Goal: Information Seeking & Learning: Learn about a topic

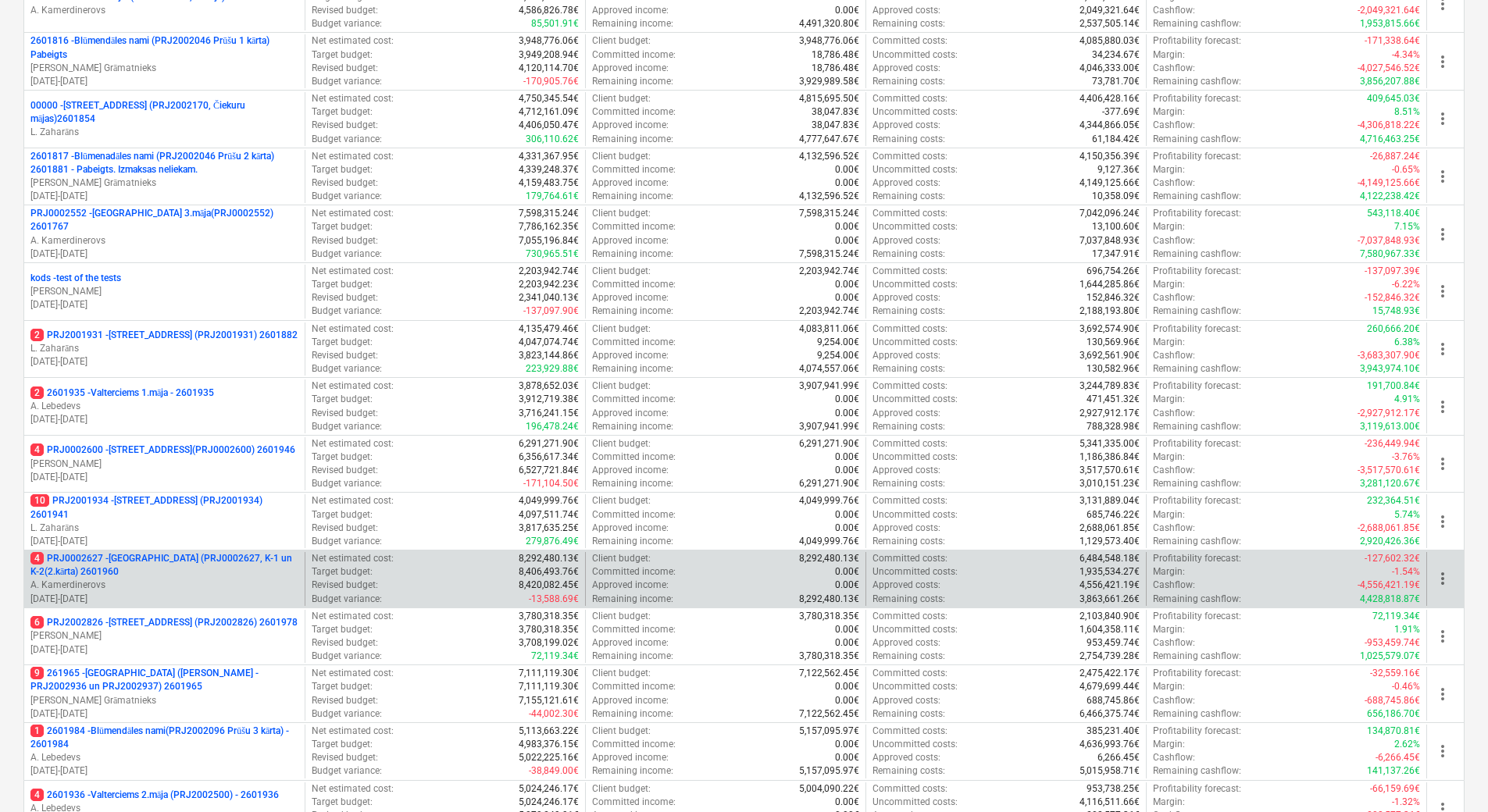
scroll to position [619, 0]
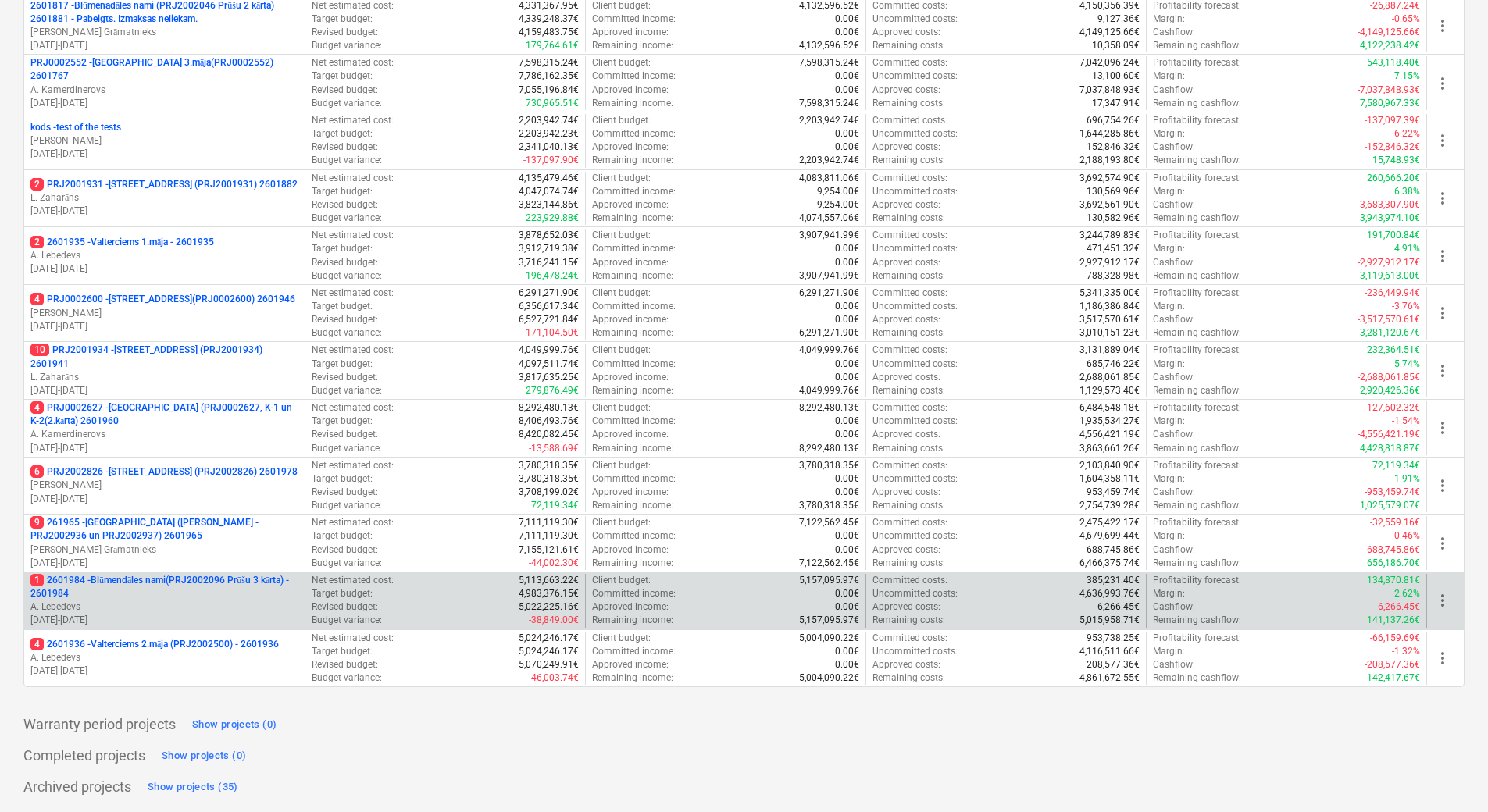
click at [201, 587] on p "1 2601984 - Blūmendāles nami(PRJ2002096 Prūšu 3 kārta) - 2601984" at bounding box center [164, 587] width 268 height 26
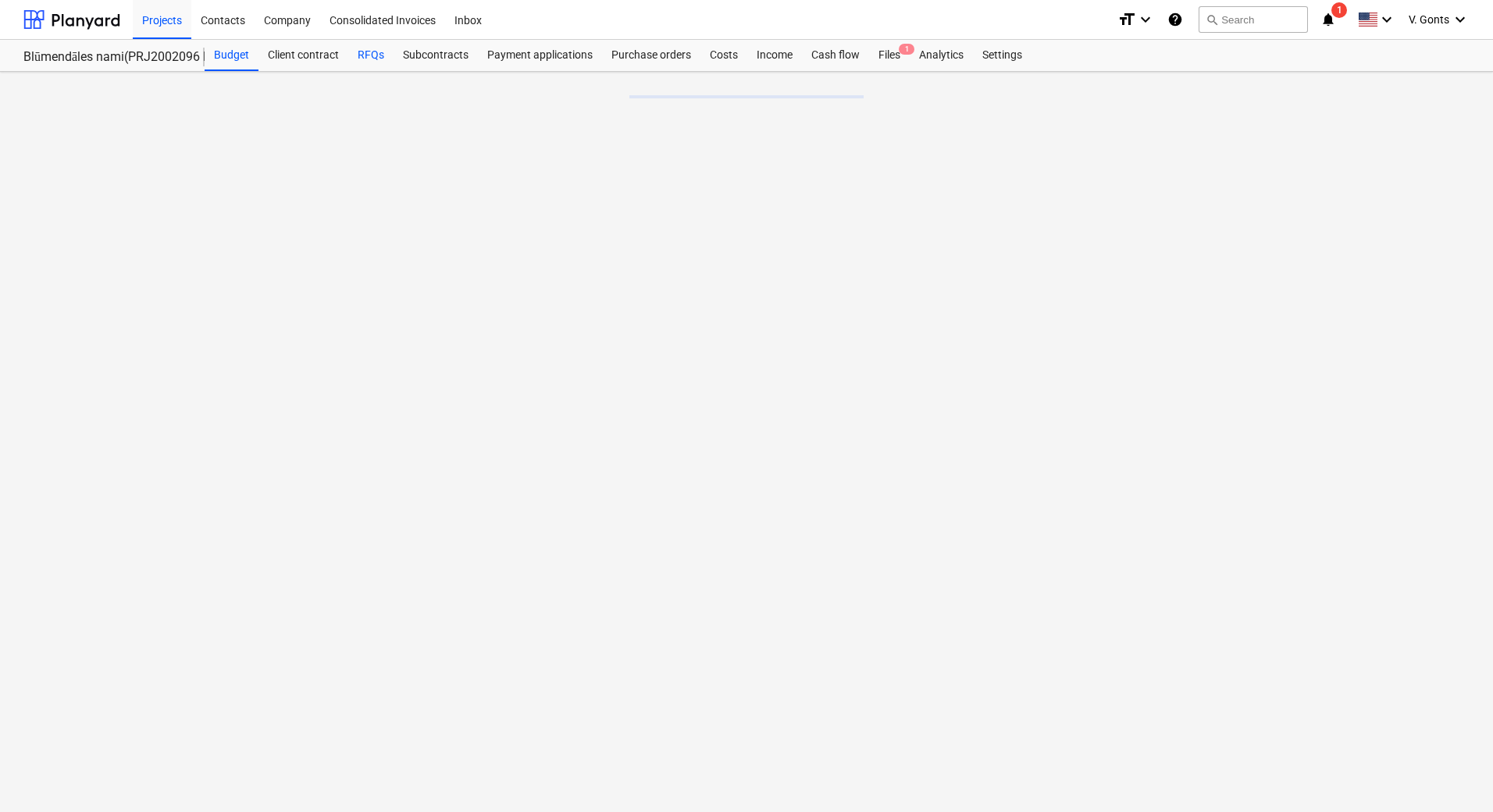
click at [367, 52] on div "RFQs" at bounding box center [371, 56] width 46 height 31
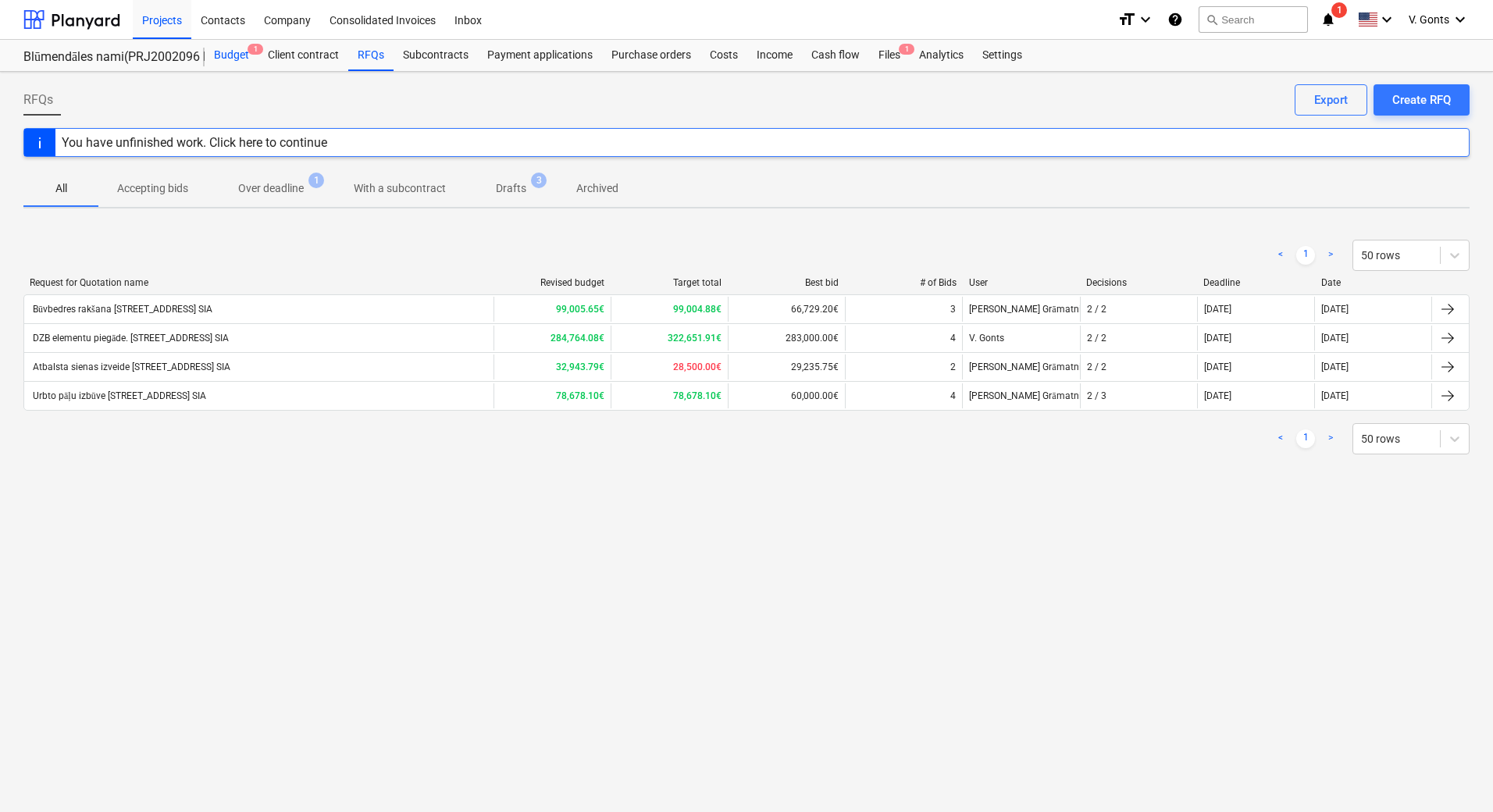
click at [234, 52] on div "Budget 1" at bounding box center [231, 56] width 54 height 31
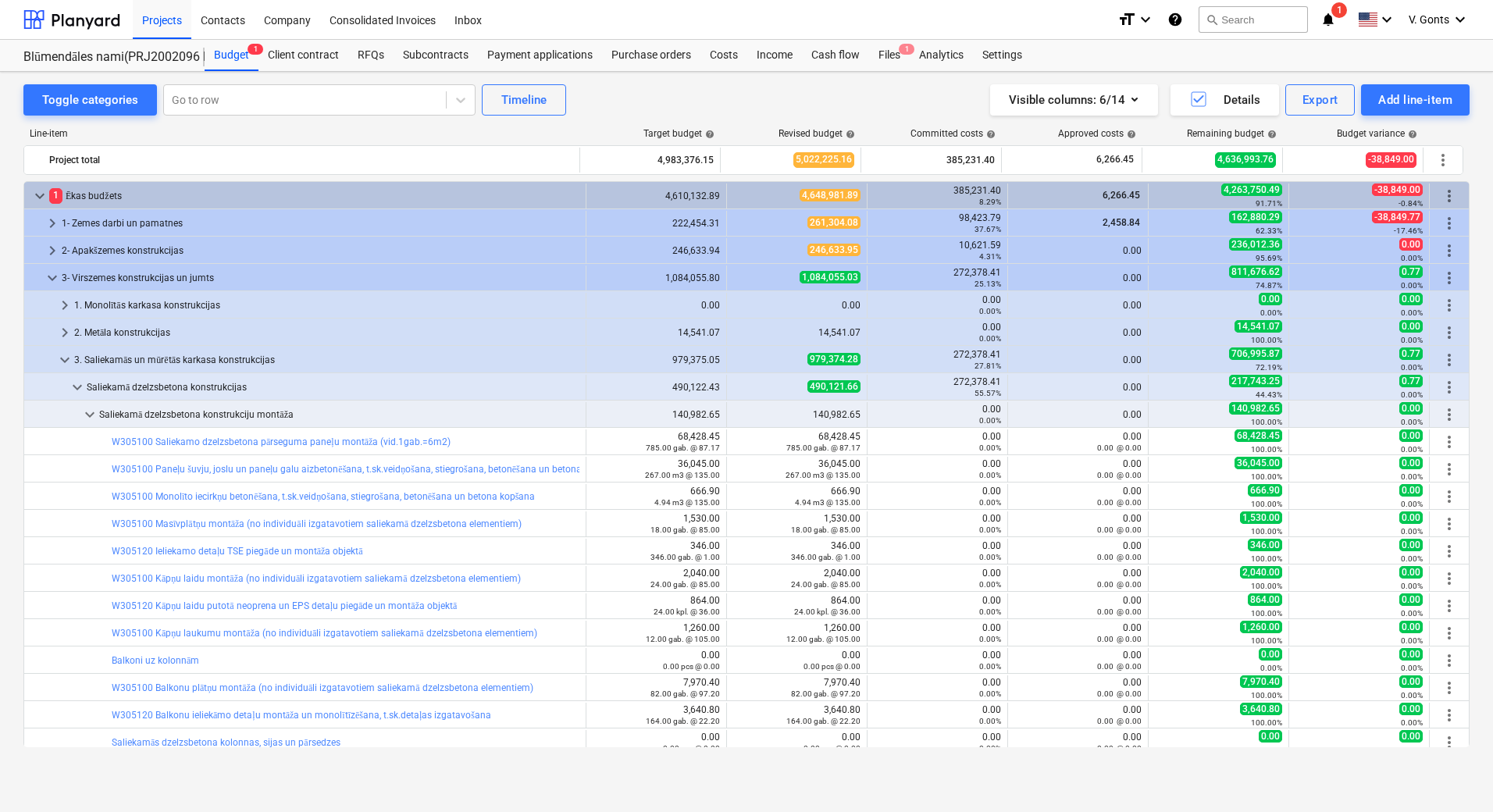
click at [86, 71] on div "Blūmendāles nami(PRJ2002096 Prūšu 3 kārta) - 2601984 Budget 1 Client contract R…" at bounding box center [746, 56] width 1493 height 32
click at [91, 96] on div "Toggle categories" at bounding box center [90, 100] width 96 height 20
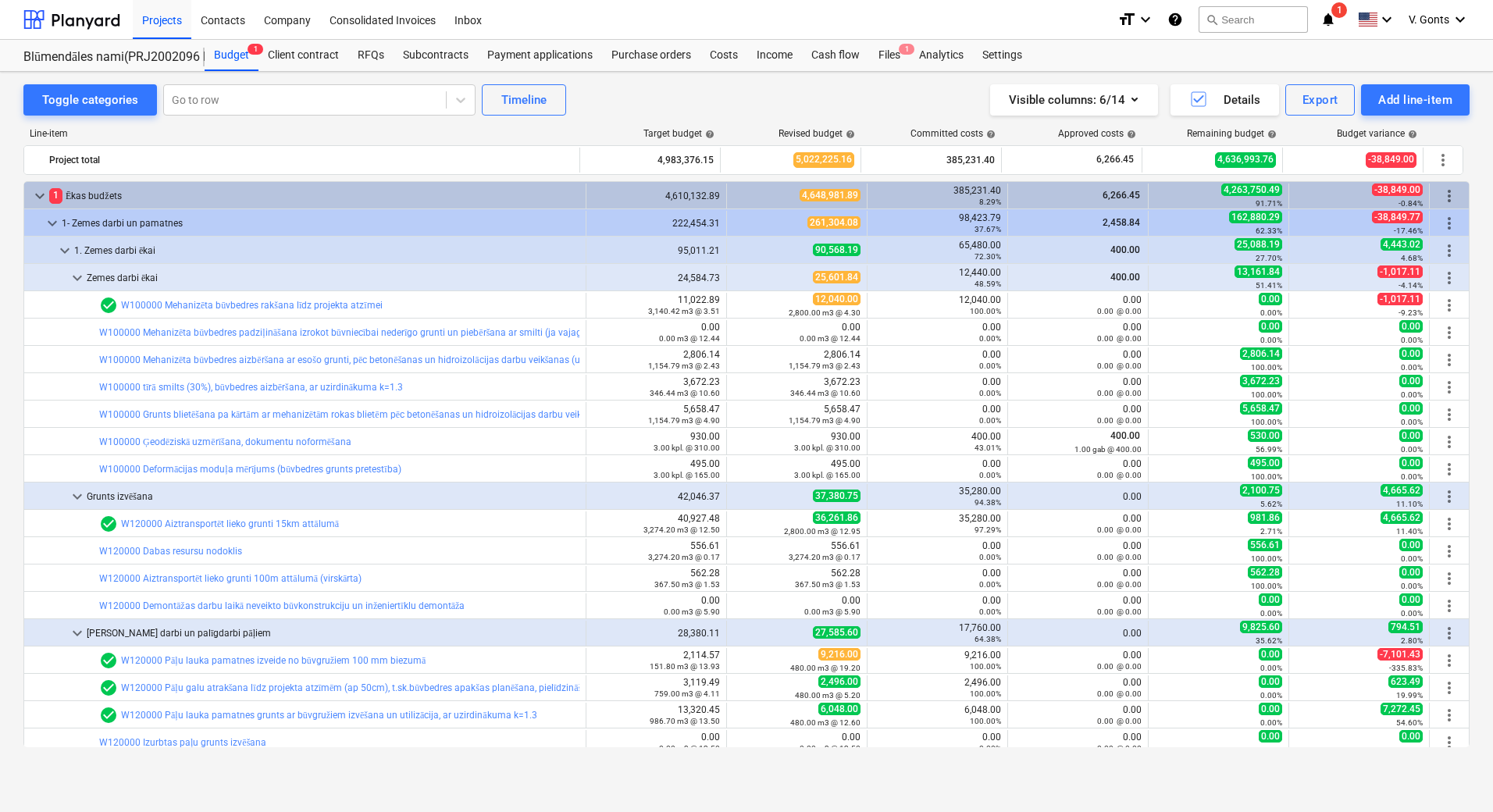
click at [89, 82] on div "Toggle categories Go to row Timeline Visible columns : 6/14 Details Export Add …" at bounding box center [746, 425] width 1493 height 706
click at [91, 96] on div "Toggle categories" at bounding box center [90, 100] width 96 height 20
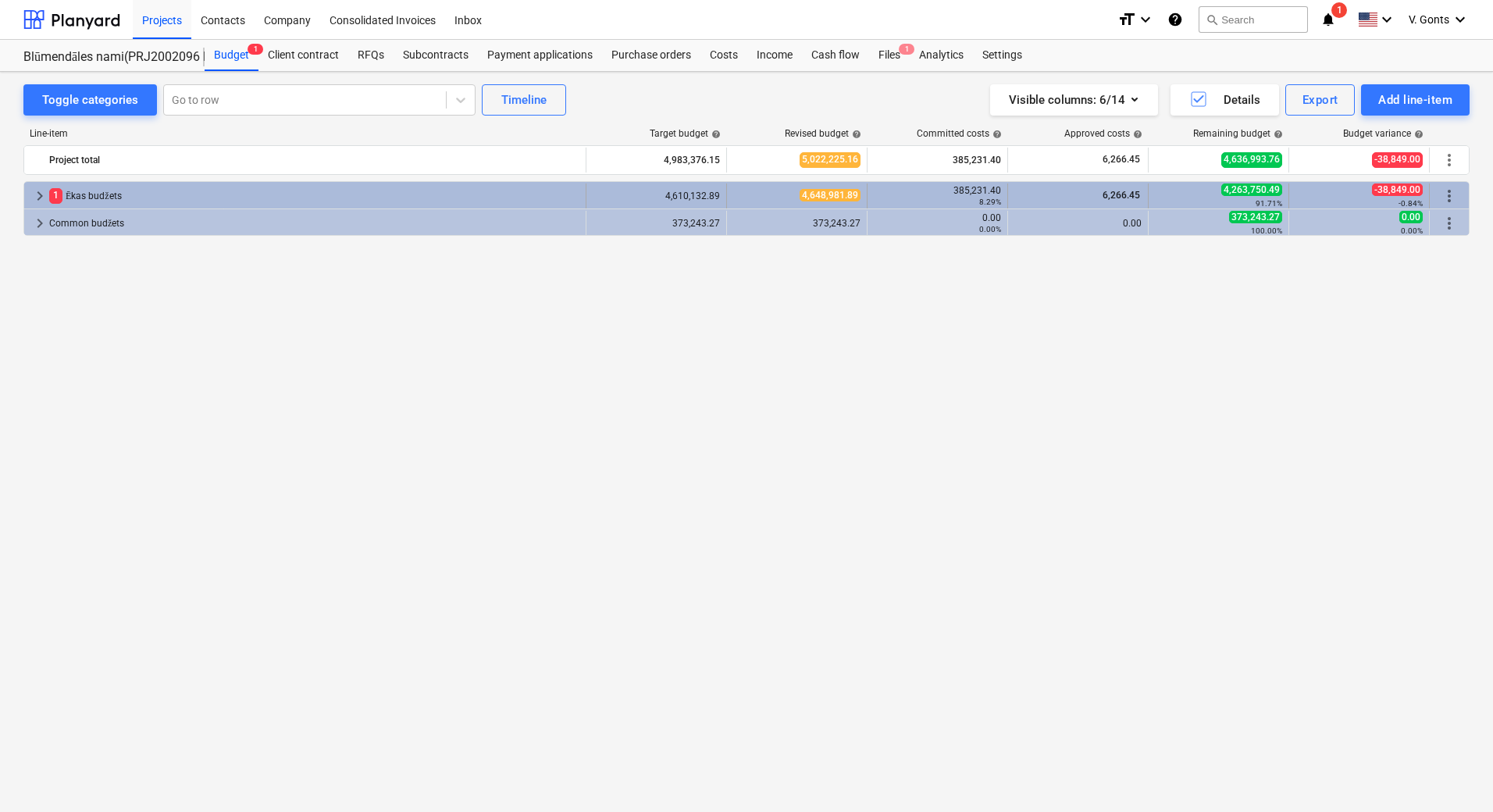
click at [36, 191] on span "keyboard_arrow_right" at bounding box center [39, 196] width 19 height 19
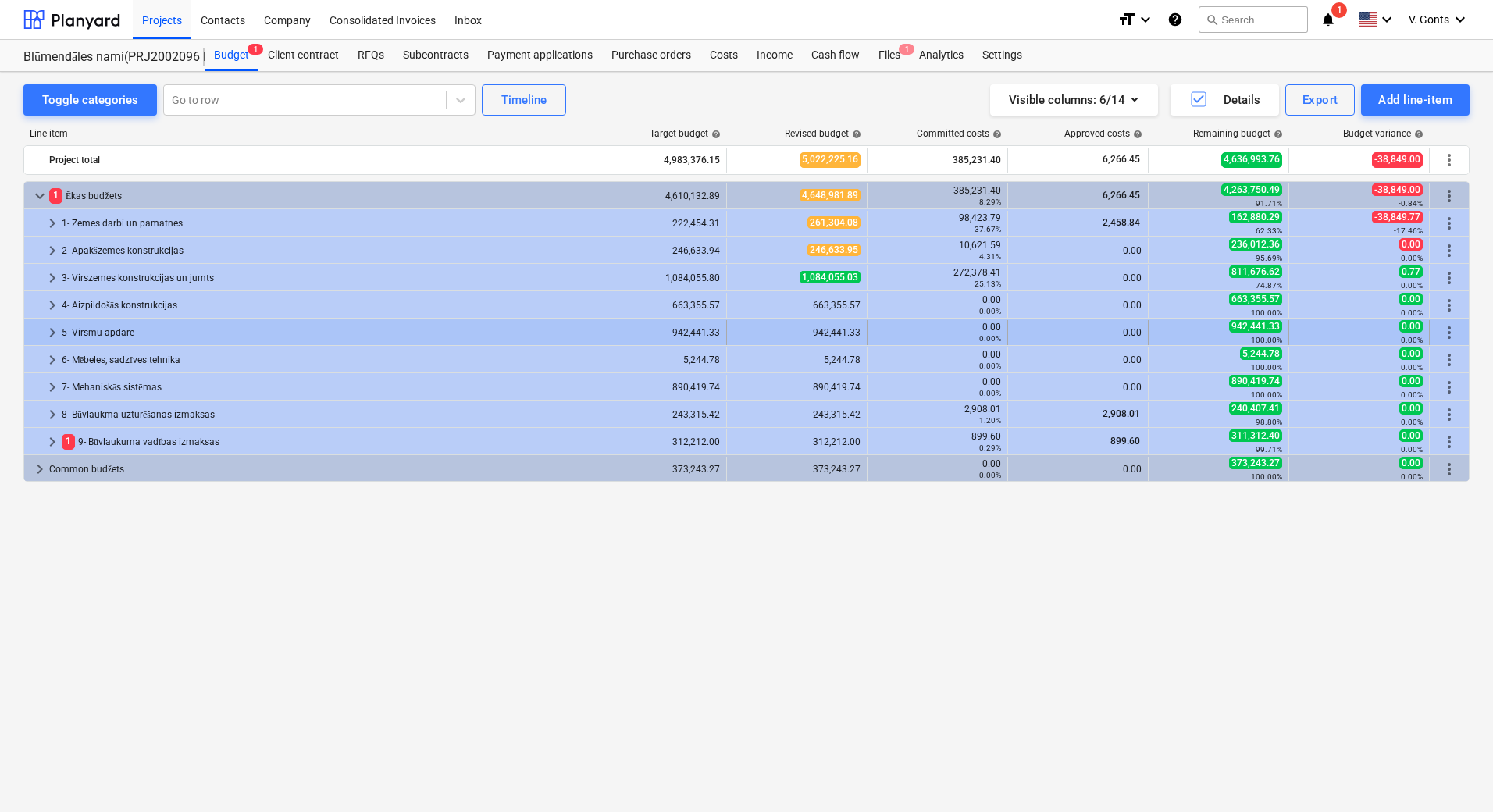
click at [81, 335] on div "5- Virsmu apdare" at bounding box center [320, 332] width 518 height 25
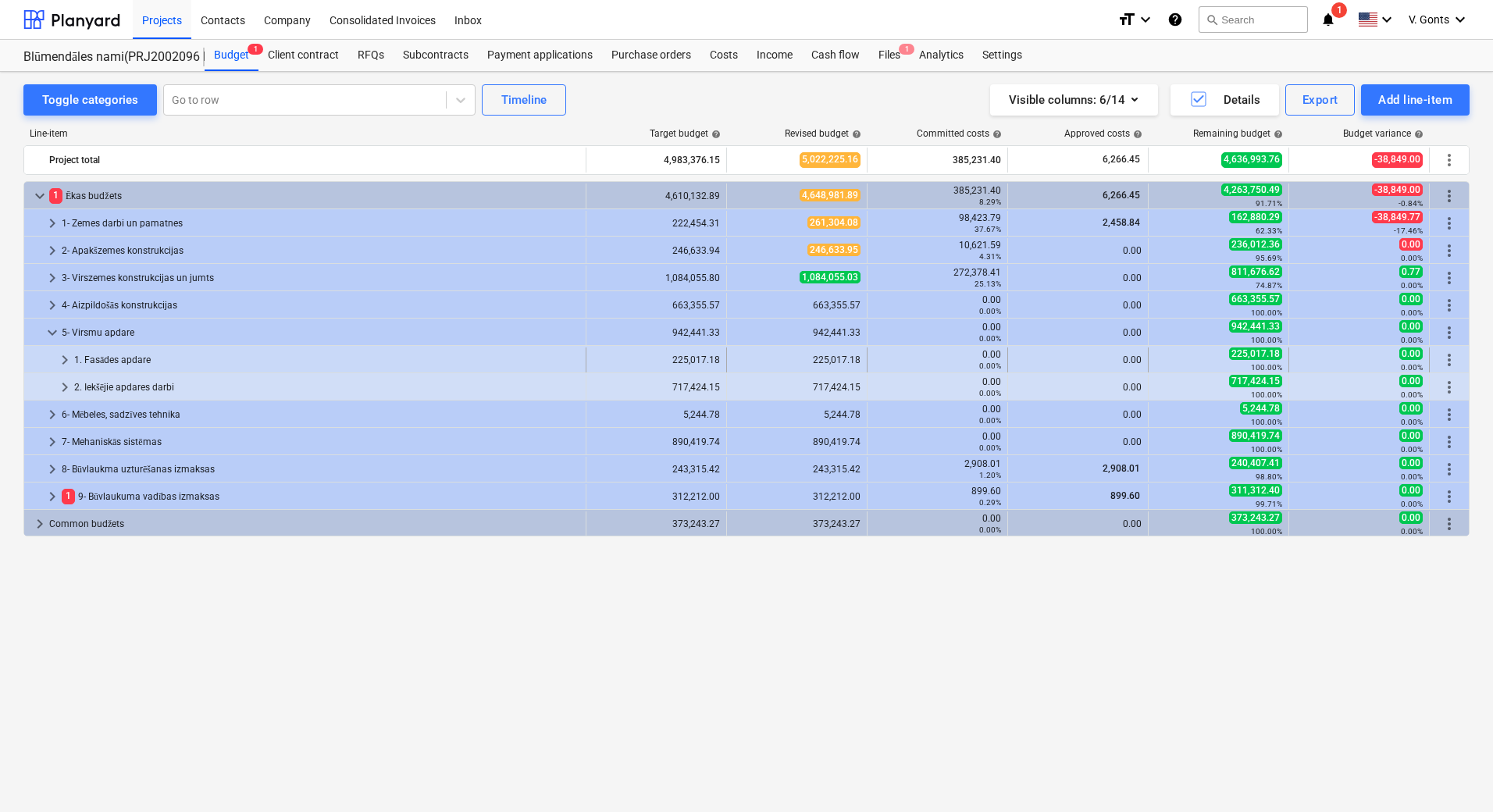
click at [94, 358] on div "1. Fasādes apdare" at bounding box center [326, 360] width 505 height 25
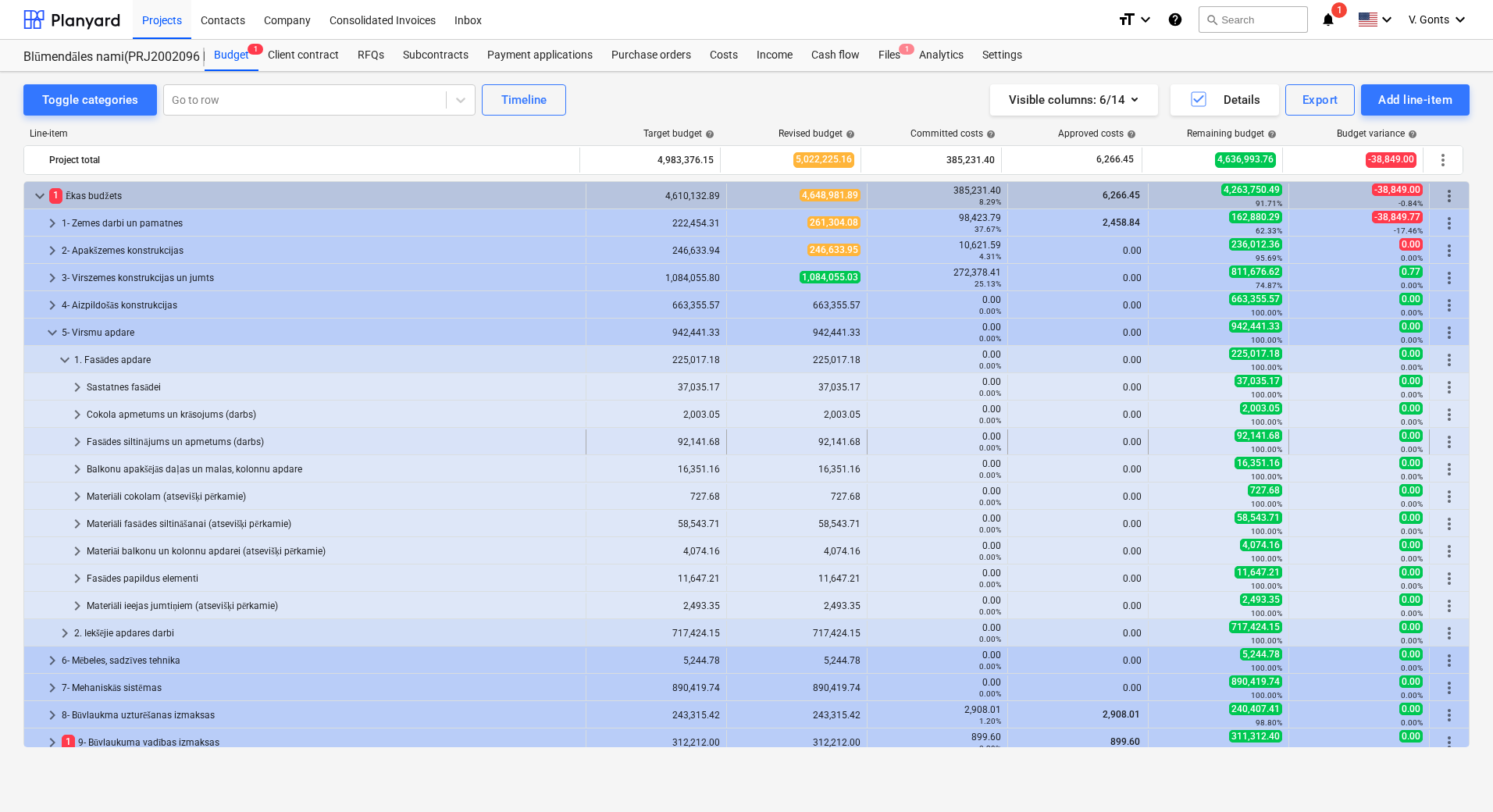
click at [140, 440] on div "Fasādes siltinājums un apmetums (darbs)" at bounding box center [332, 442] width 493 height 25
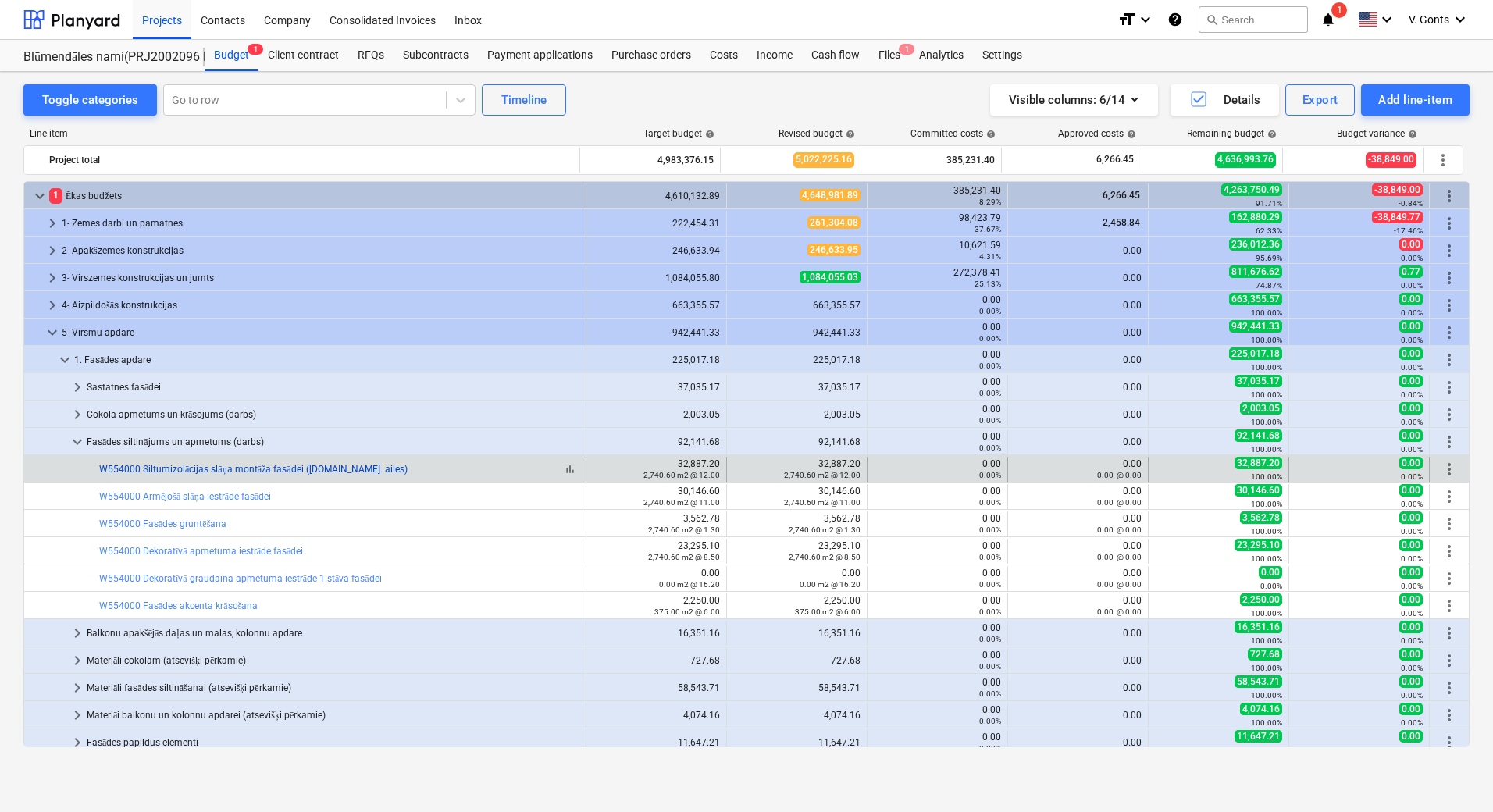
click at [261, 467] on link "W554000 Siltumizolācijas slāņa montāža fasādei ([DOMAIN_NAME]. ailes)" at bounding box center [253, 470] width 309 height 11
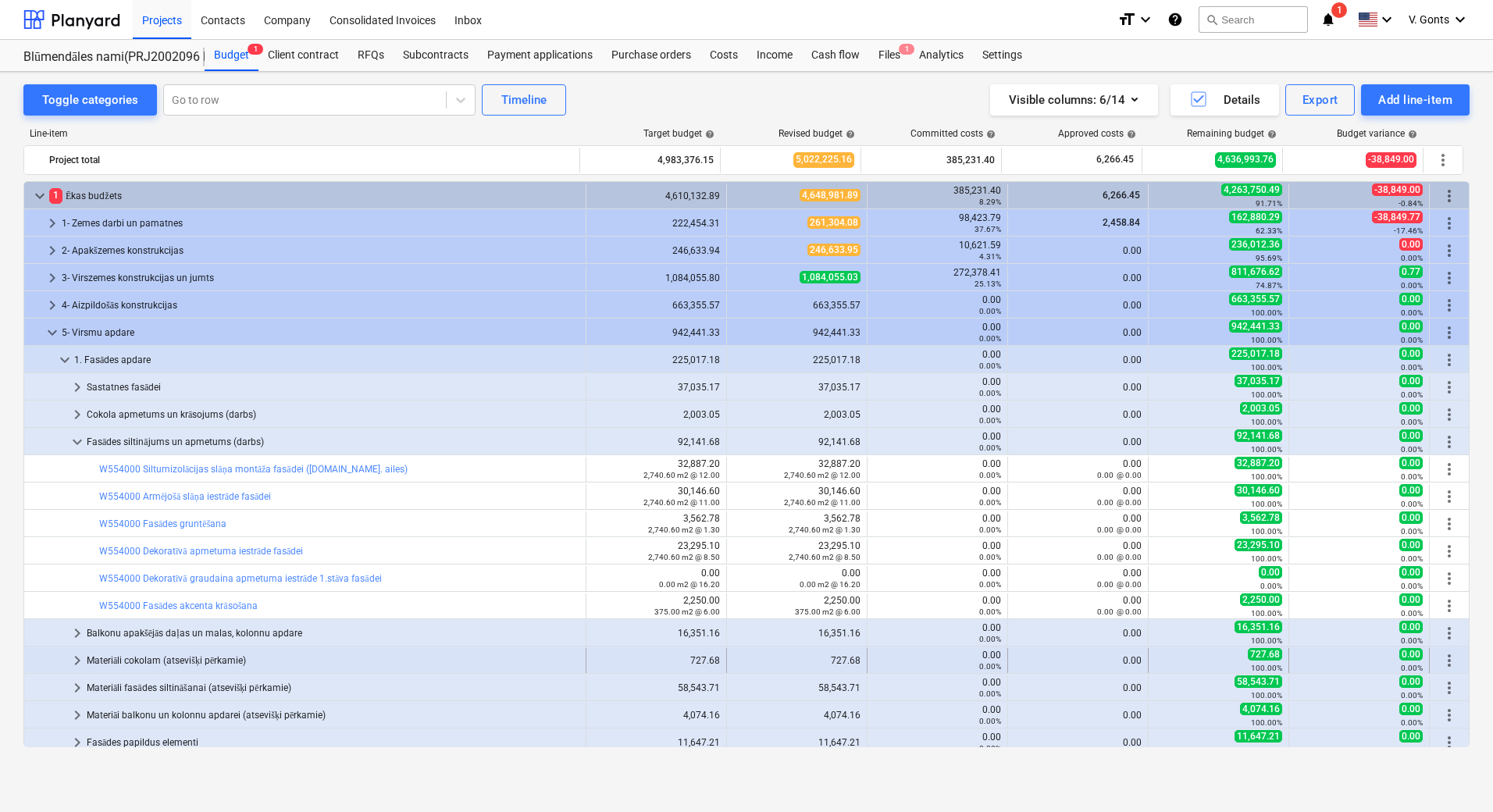
scroll to position [157, 0]
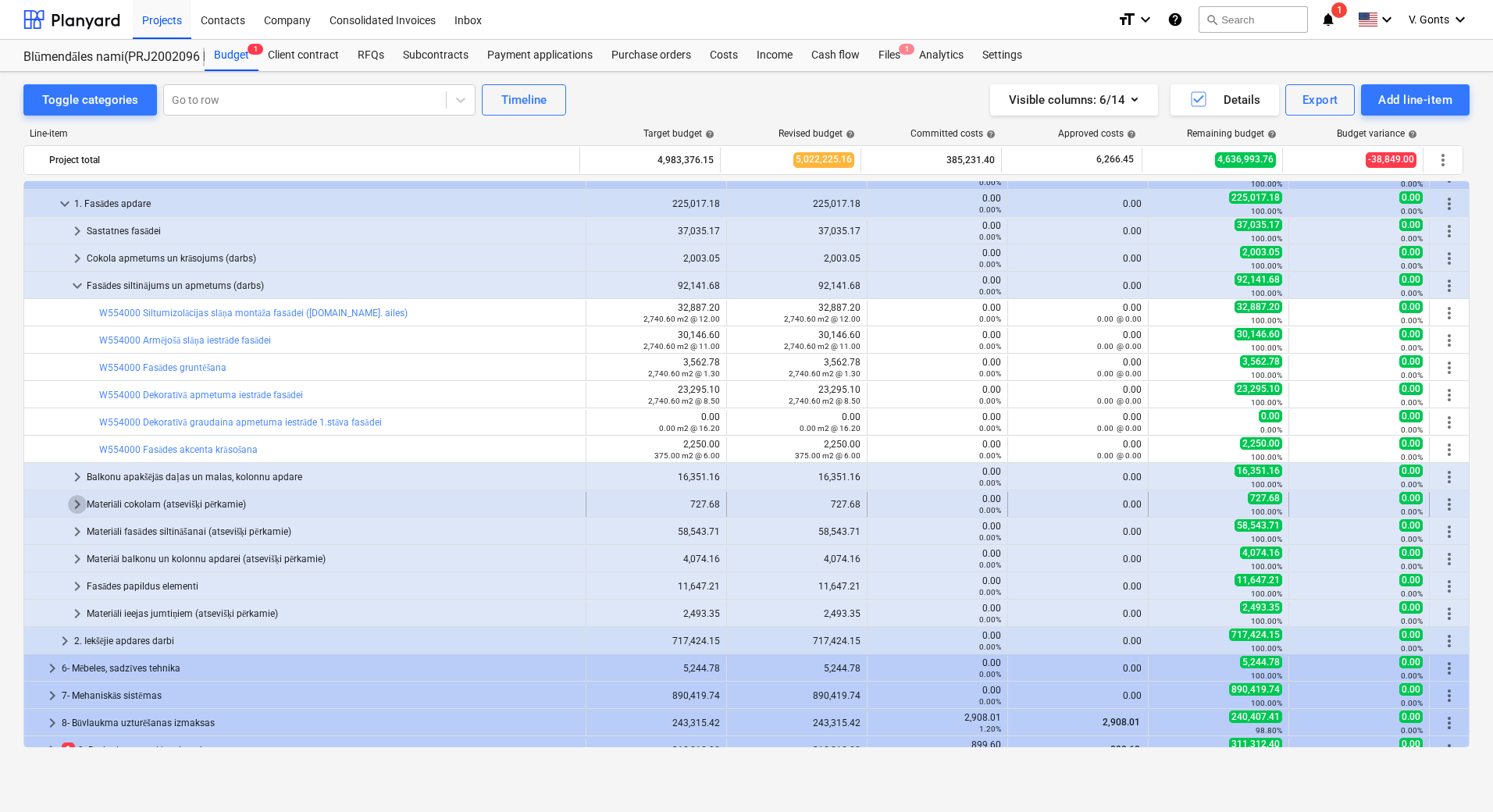
click at [79, 501] on span "keyboard_arrow_right" at bounding box center [77, 504] width 19 height 19
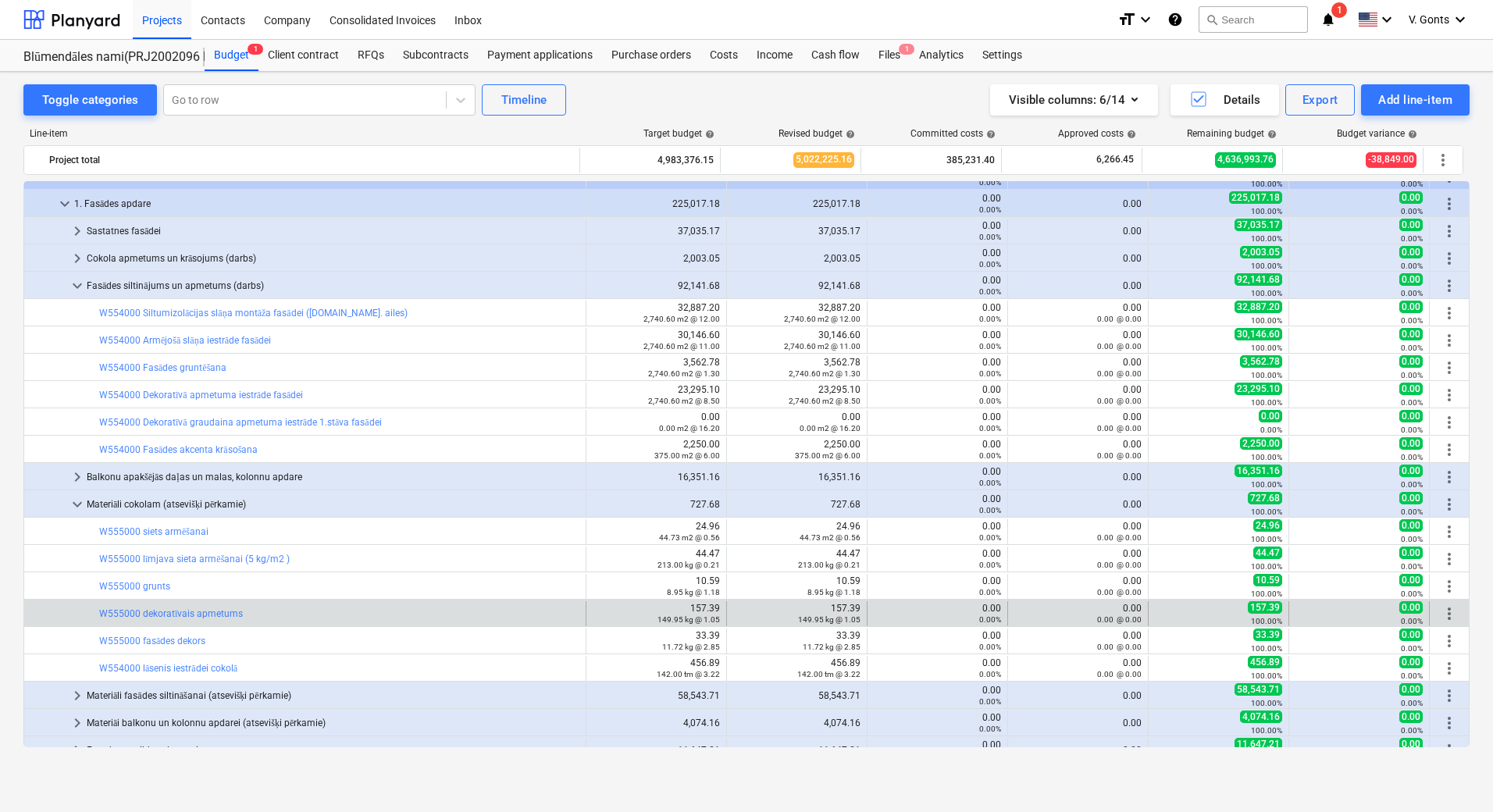
scroll to position [234, 0]
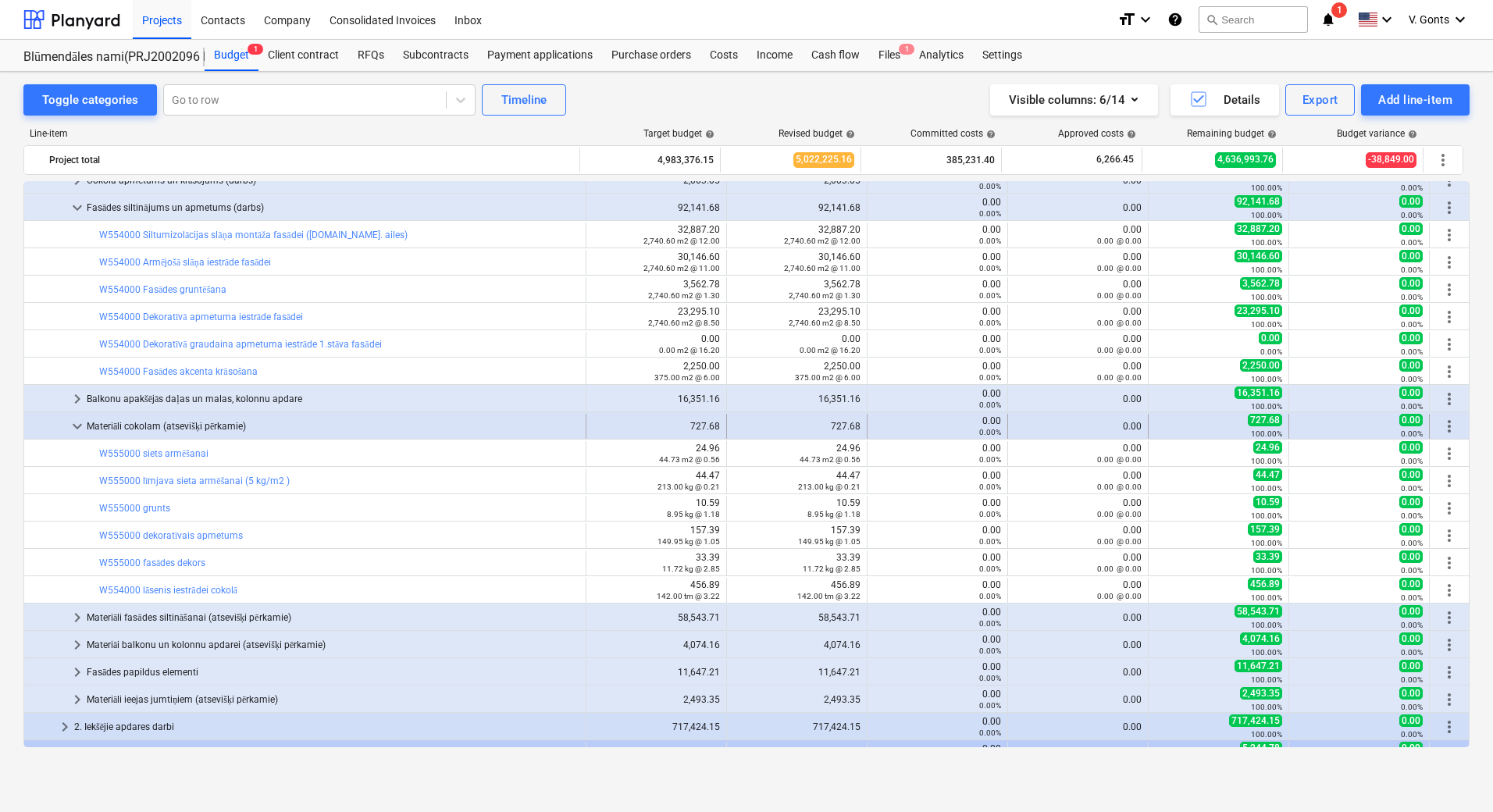
click at [87, 425] on div "Materiāli cokolam (atsevišķi pērkamie)" at bounding box center [332, 426] width 493 height 25
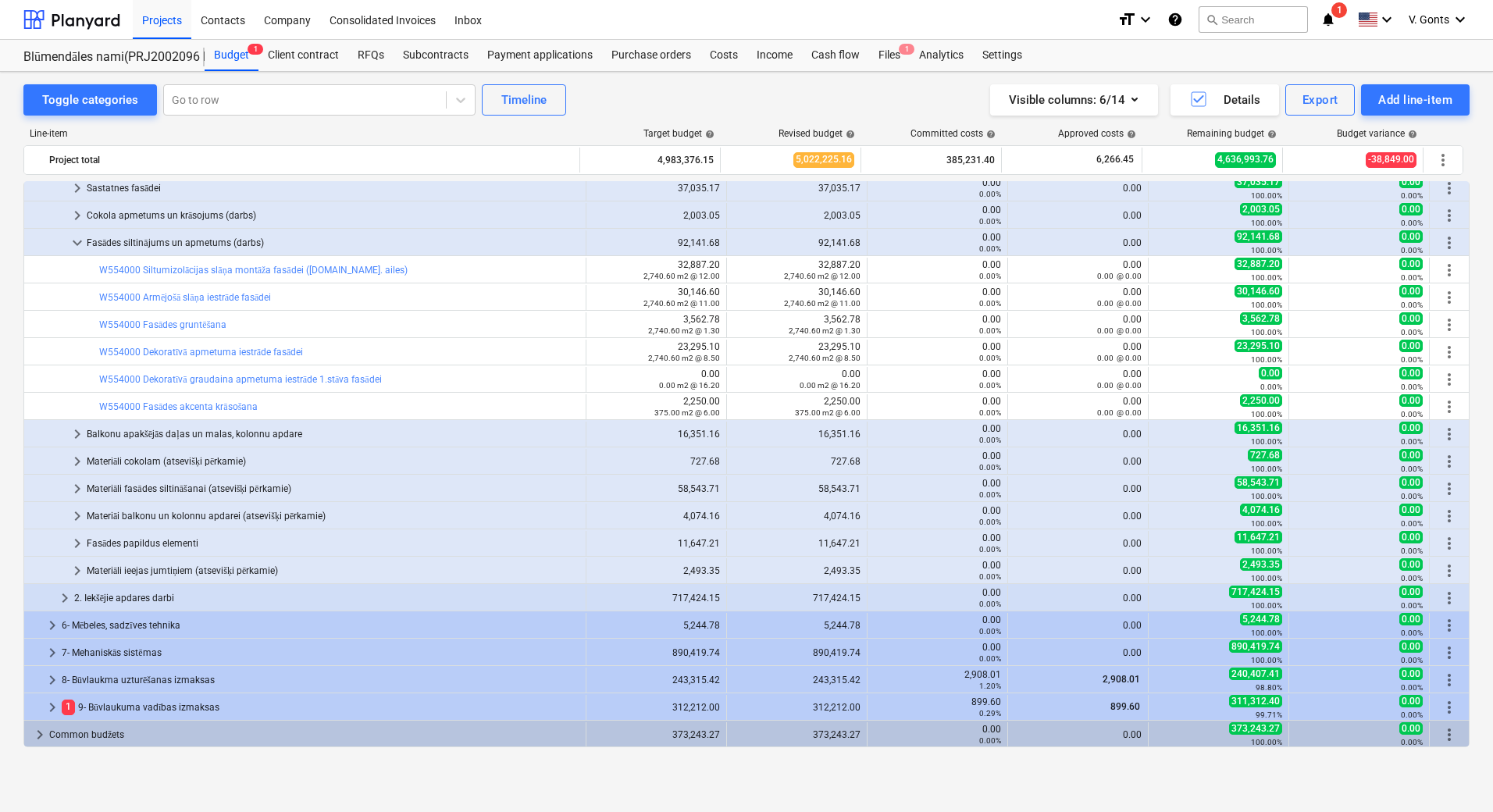
scroll to position [199, 0]
click at [97, 492] on div "Materiāli fasādes siltināšanai (atsevišķi pērkamie)" at bounding box center [332, 488] width 493 height 25
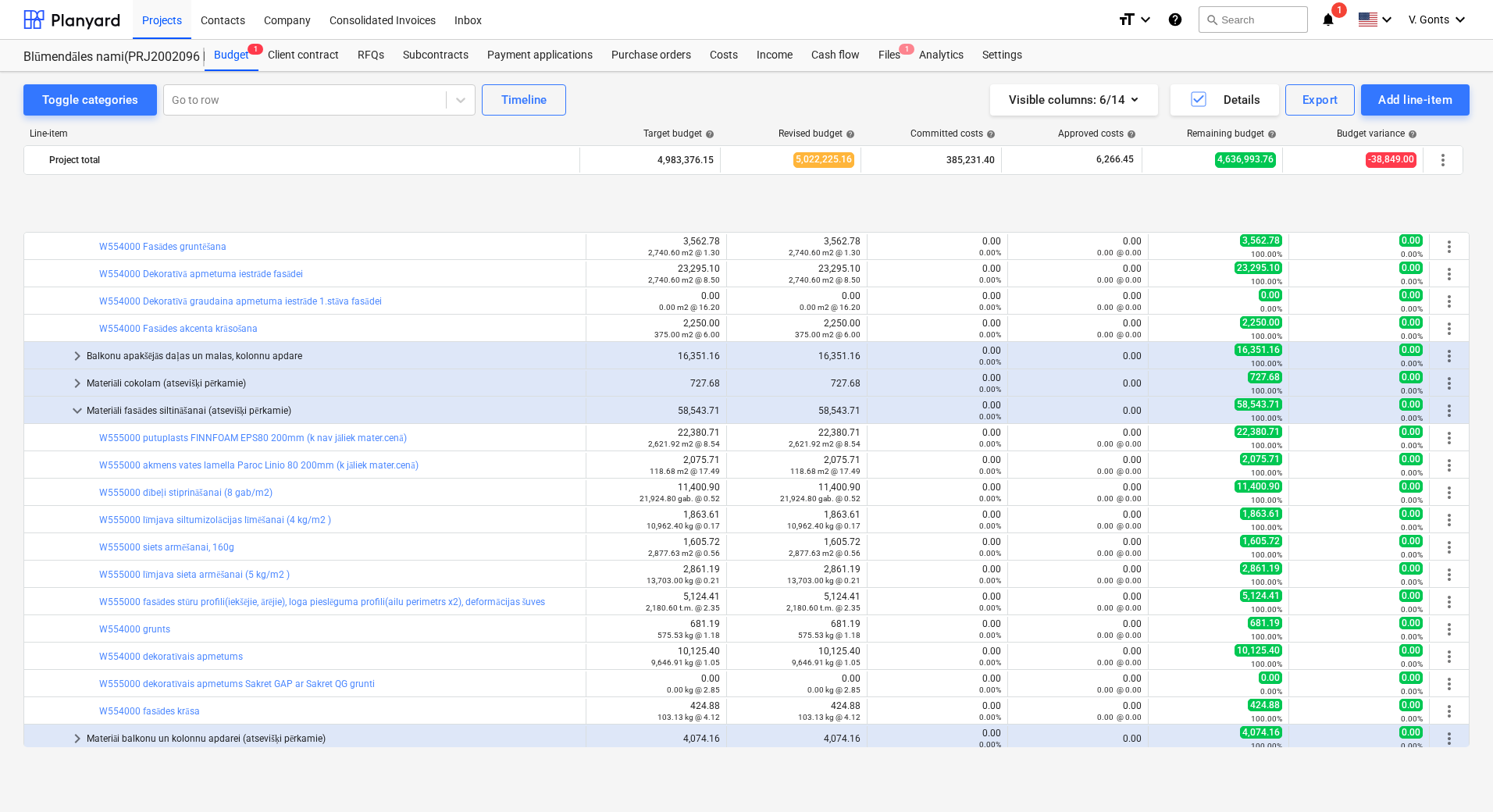
scroll to position [355, 0]
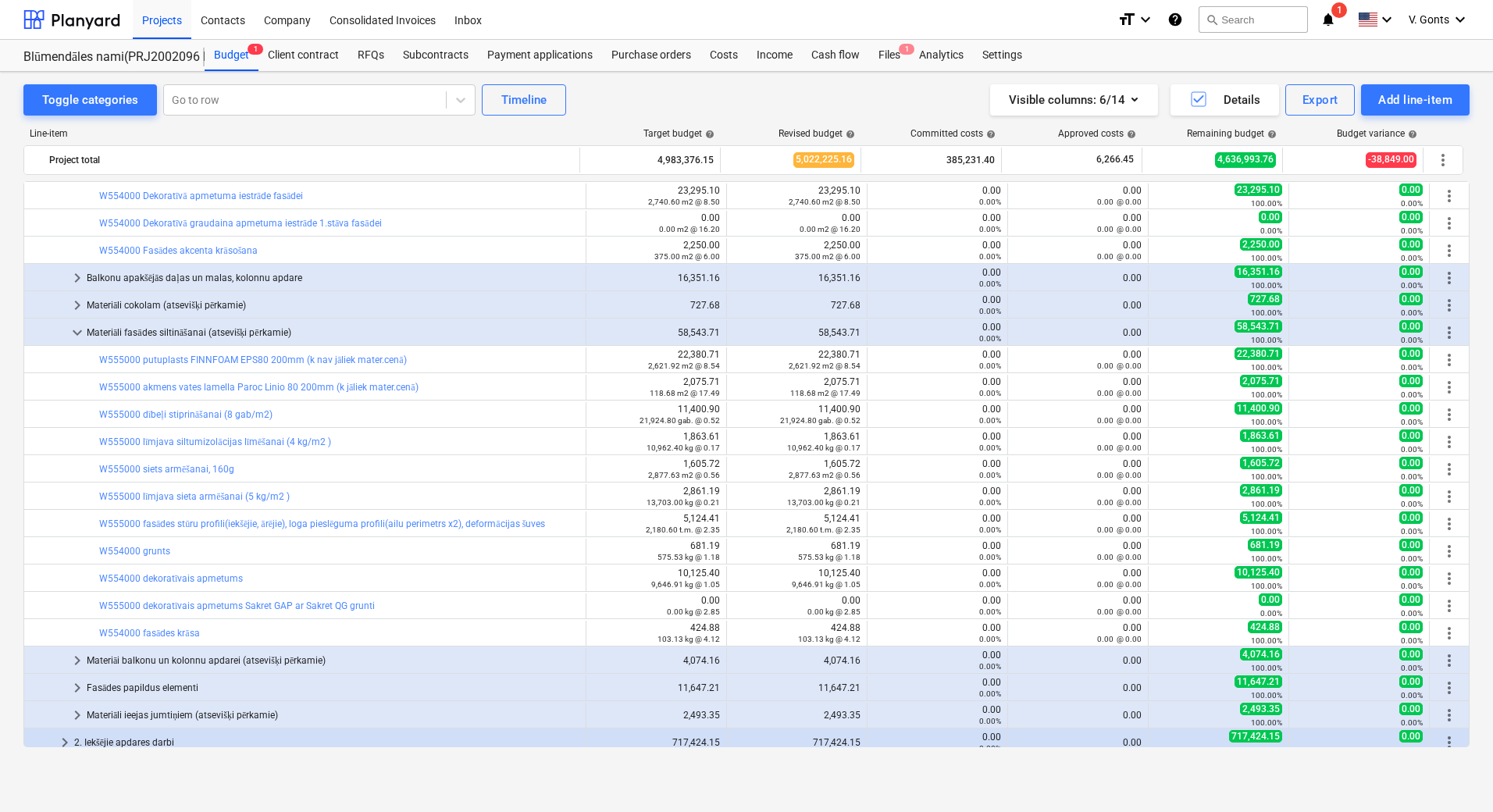
drag, startPoint x: 636, startPoint y: 421, endPoint x: 908, endPoint y: 536, distance: 295.3
click at [909, 536] on div "bar_chart W554000 grunts 681.19 575.53 kg @ 1.18 edit 681.19 575.53 kg @ 1.18 0…" at bounding box center [746, 550] width 1447 height 27
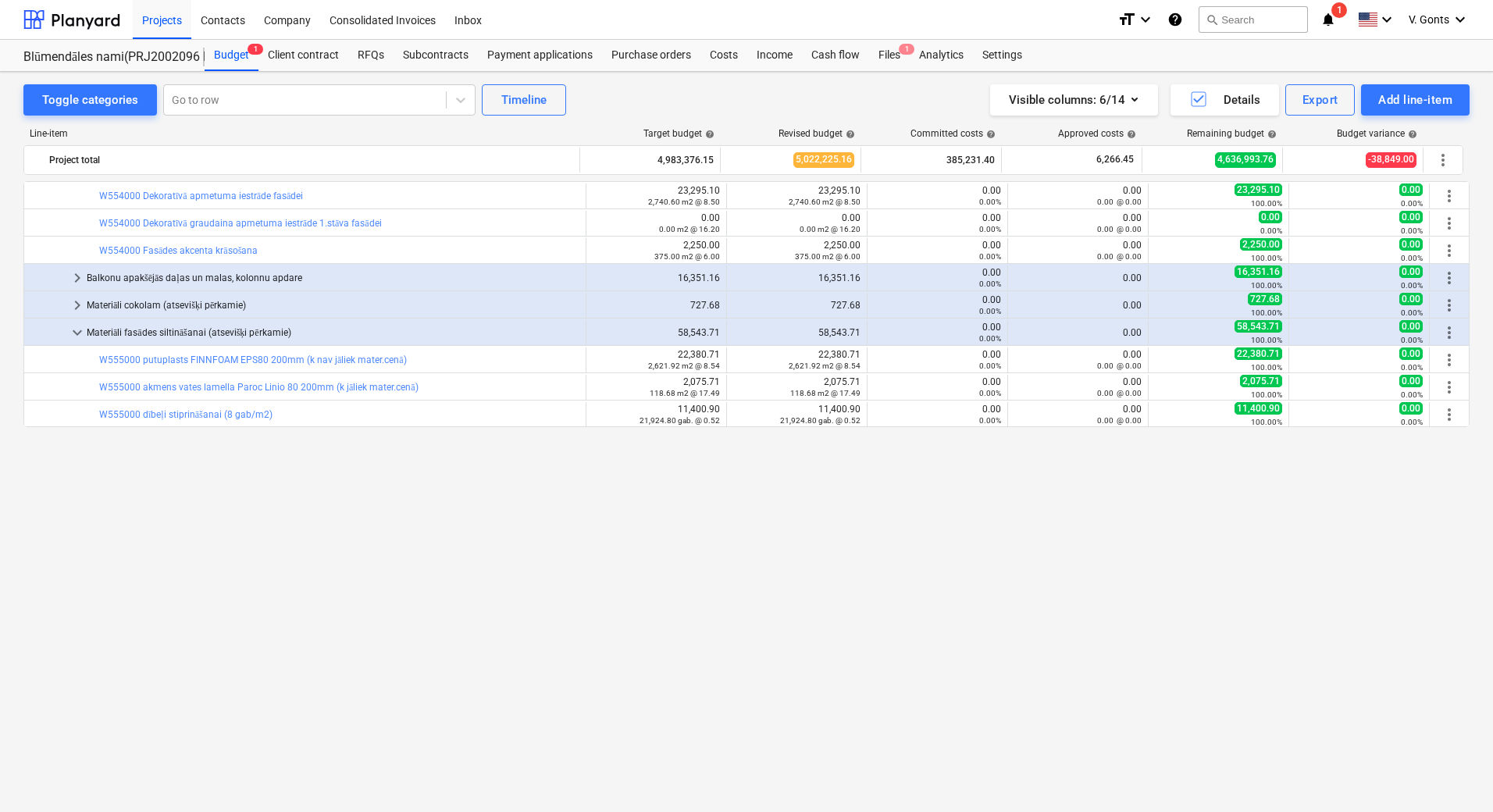
scroll to position [0, 0]
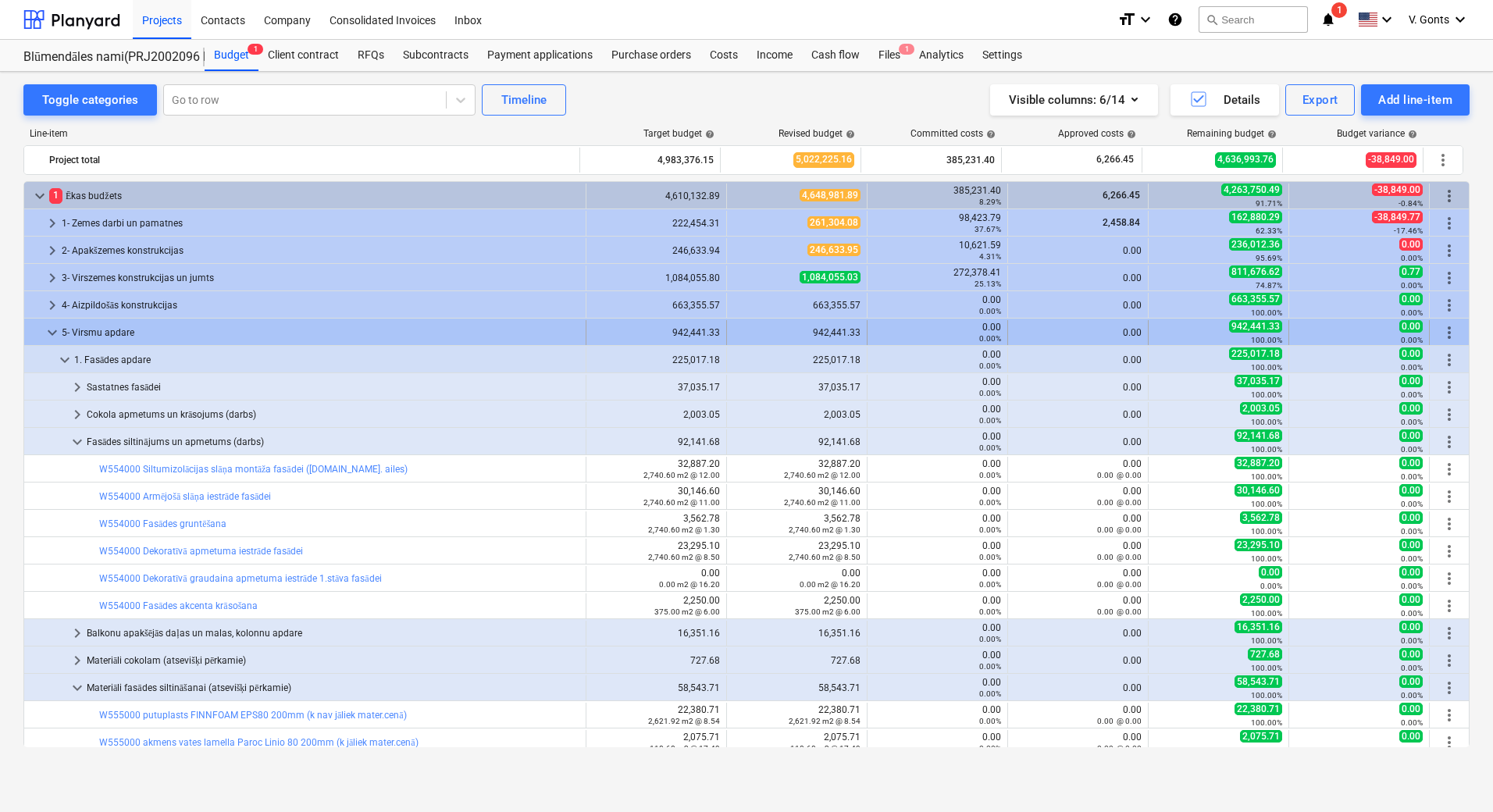
click at [59, 334] on span "keyboard_arrow_down" at bounding box center [52, 332] width 19 height 19
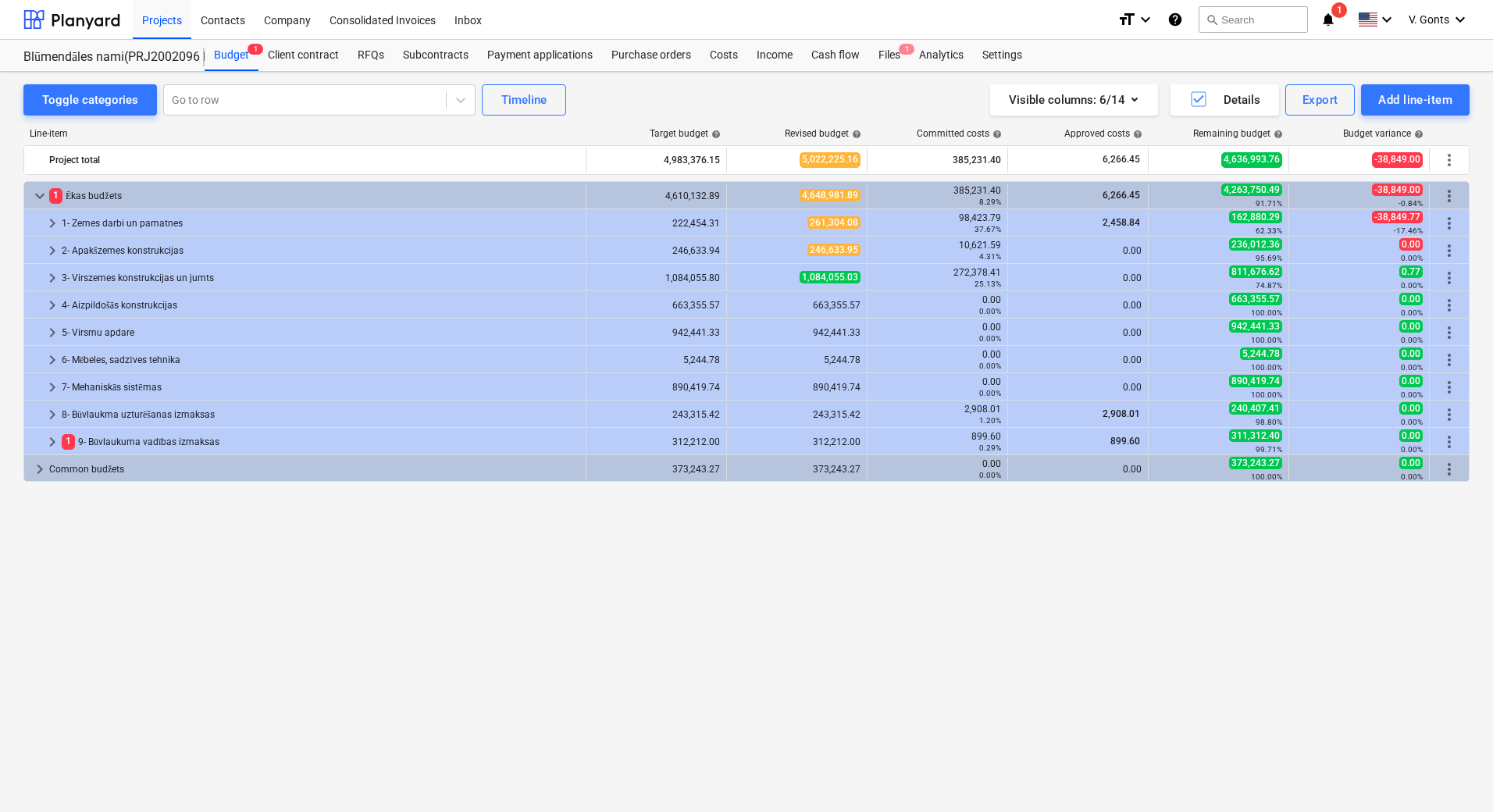
click at [59, 334] on span "keyboard_arrow_right" at bounding box center [52, 332] width 19 height 19
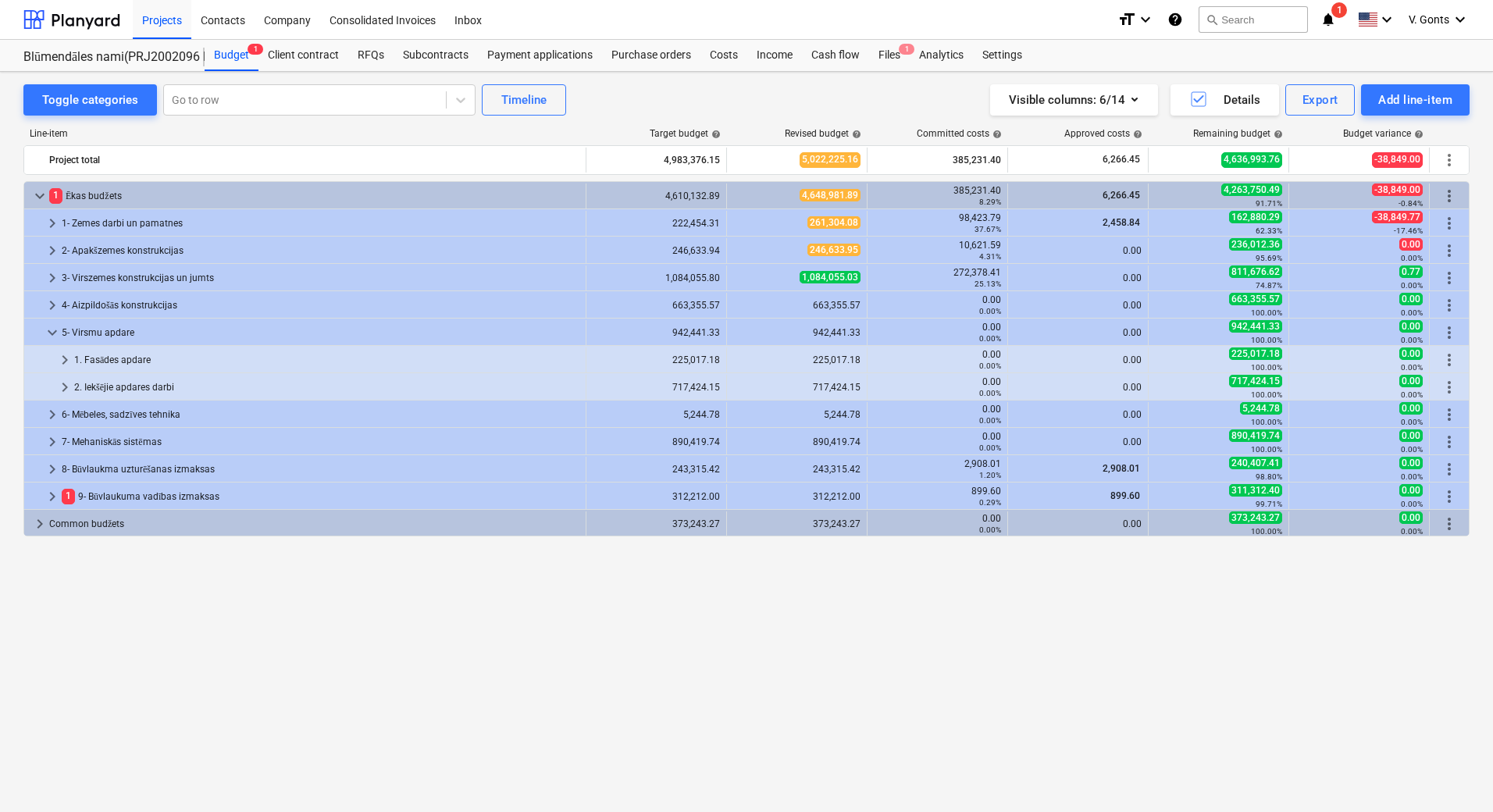
click at [59, 334] on span "keyboard_arrow_down" at bounding box center [52, 332] width 19 height 19
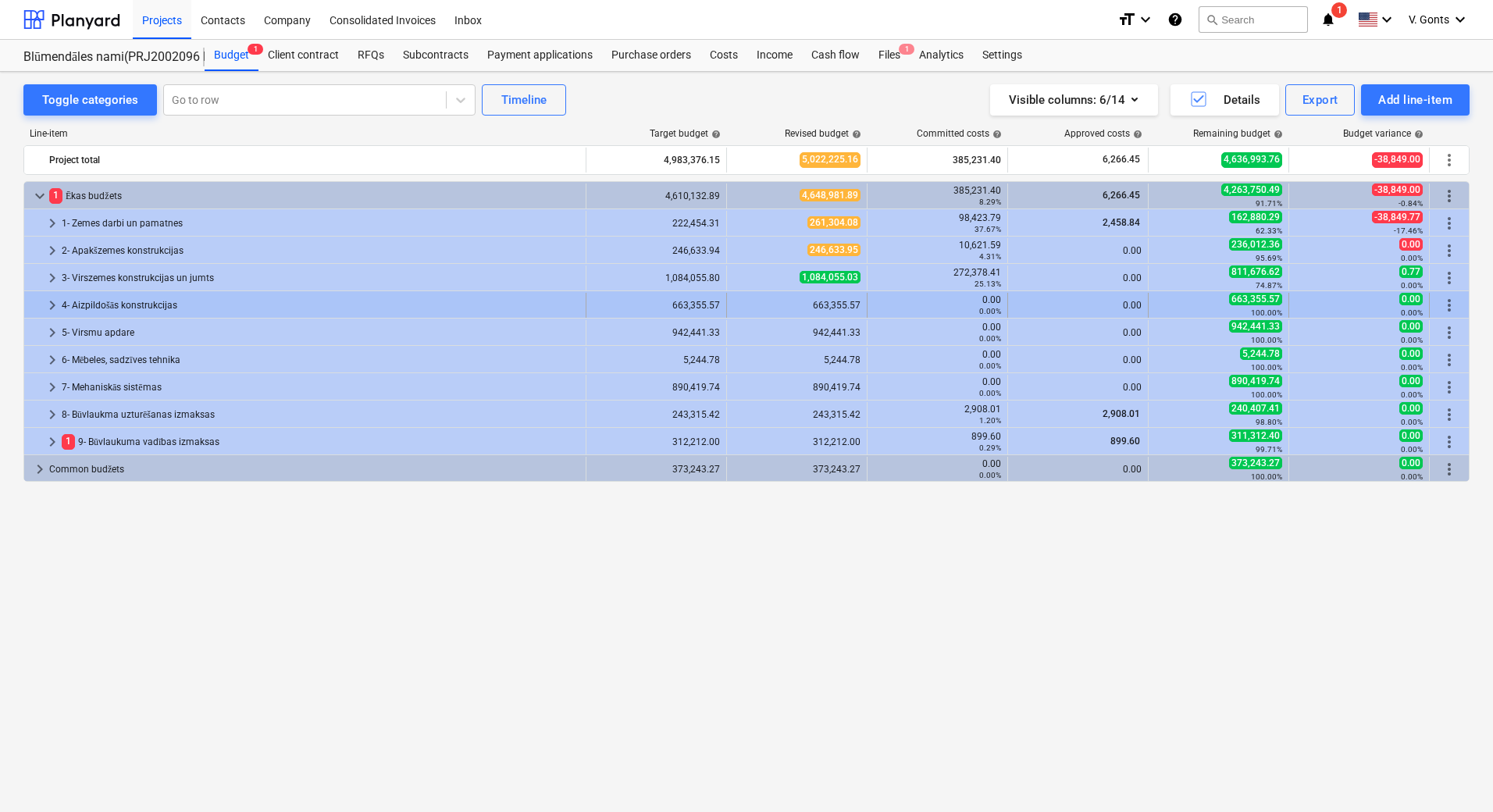
click at [59, 307] on span "keyboard_arrow_right" at bounding box center [52, 305] width 19 height 19
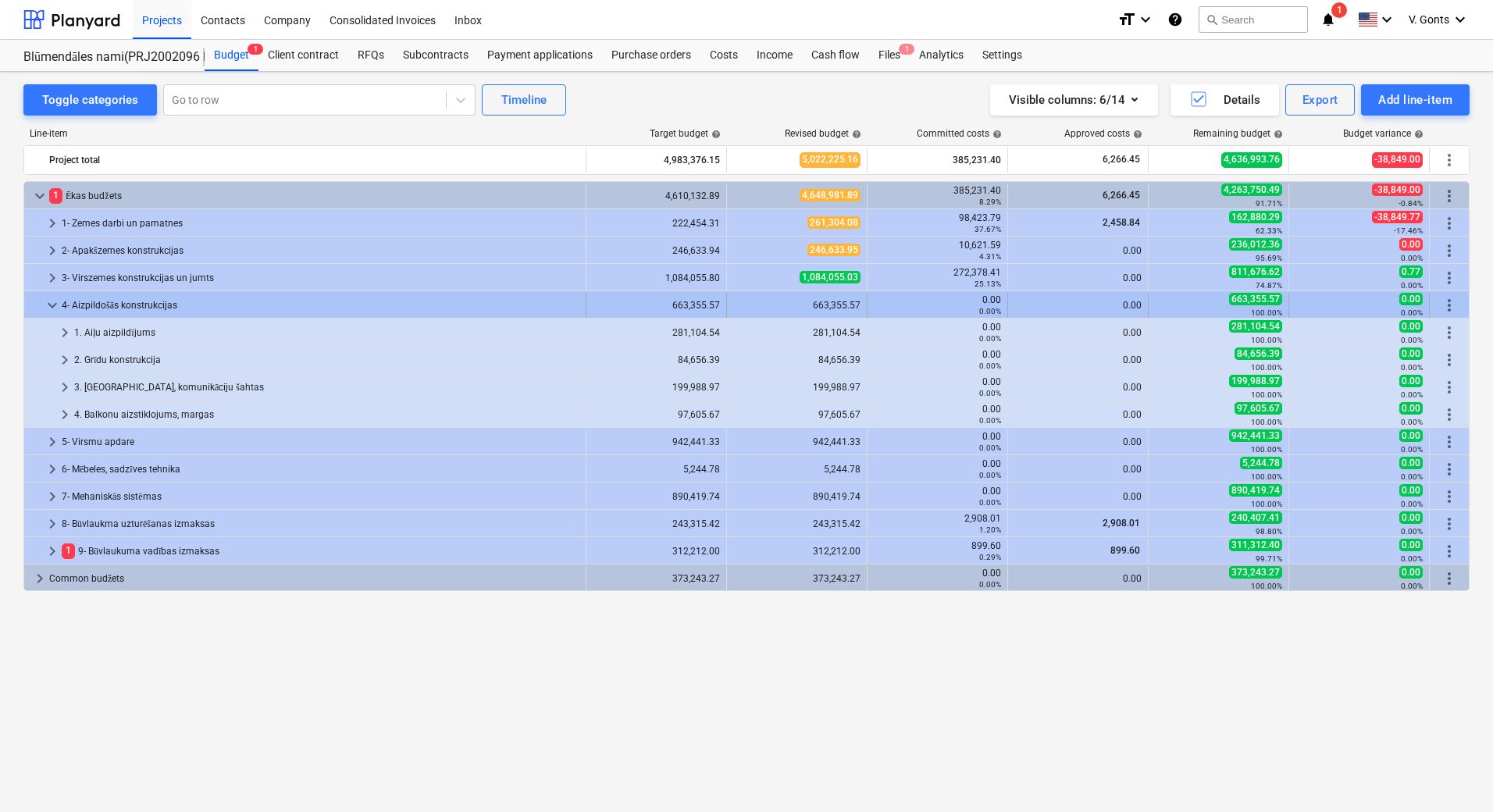
click at [57, 311] on span "keyboard_arrow_down" at bounding box center [52, 305] width 19 height 19
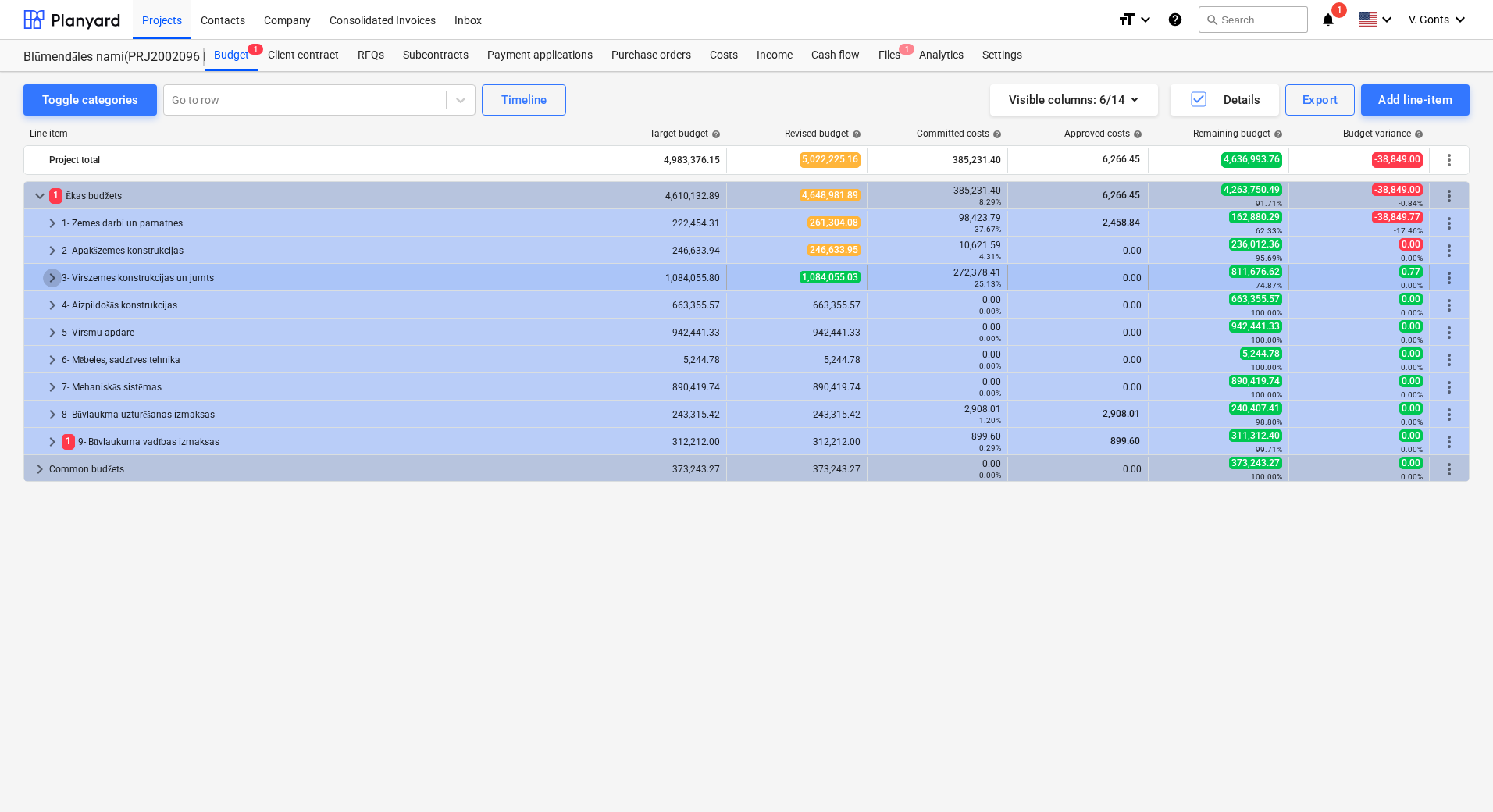
click at [56, 279] on span "keyboard_arrow_right" at bounding box center [52, 278] width 19 height 19
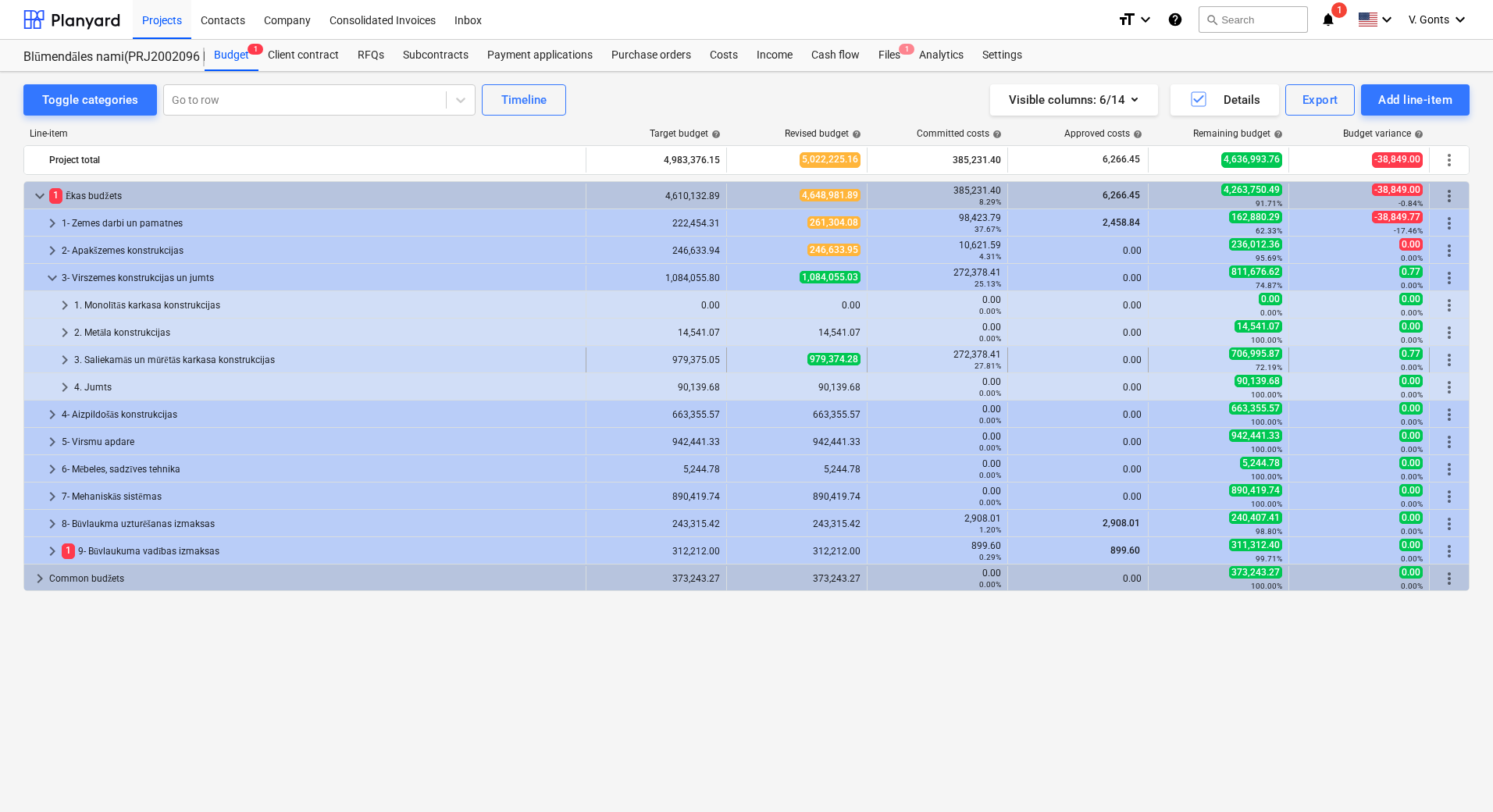
click at [74, 354] on span "keyboard_arrow_right" at bounding box center [65, 360] width 19 height 19
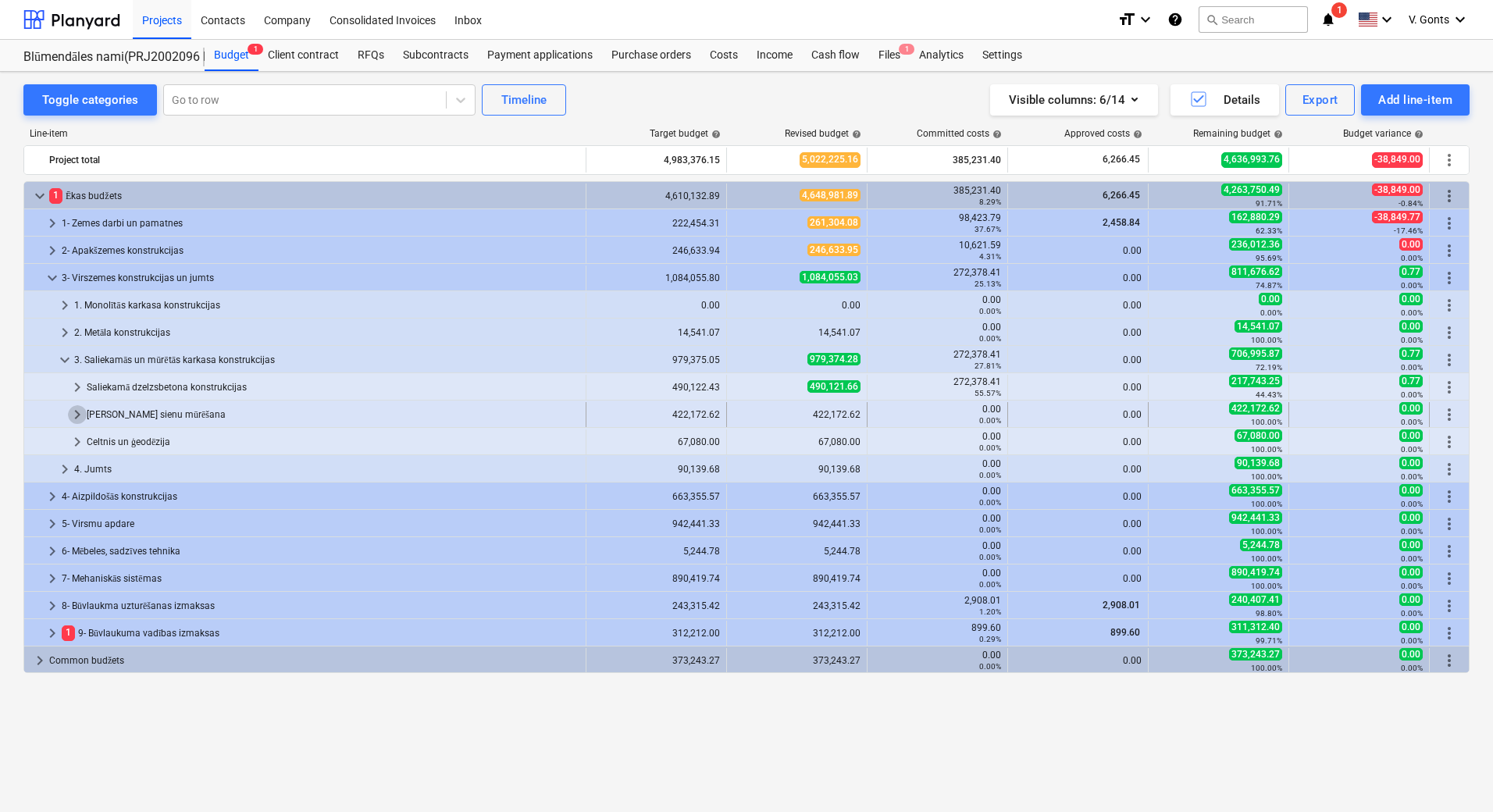
click at [78, 415] on span "keyboard_arrow_right" at bounding box center [77, 414] width 19 height 19
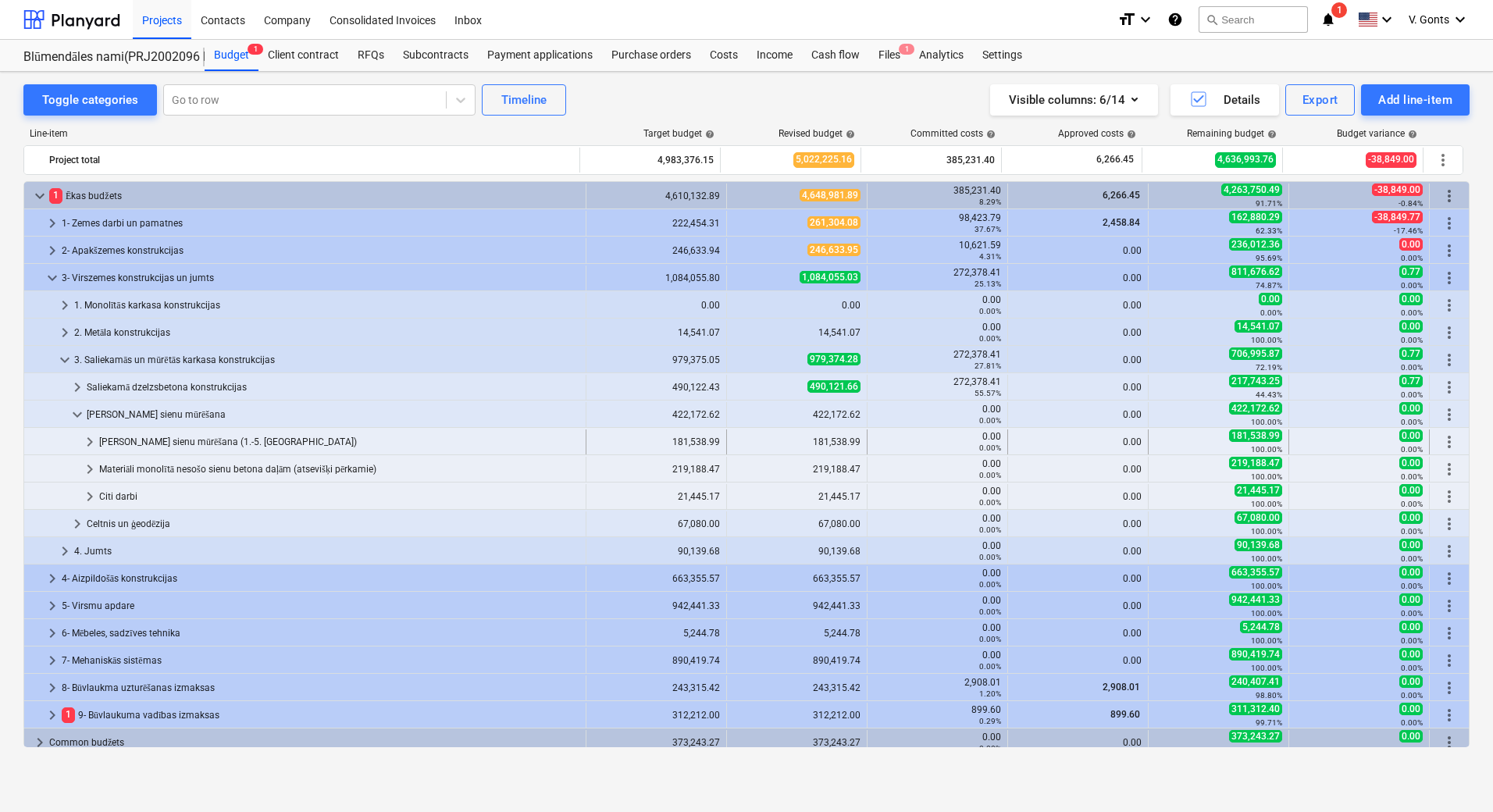
click at [96, 442] on span "keyboard_arrow_right" at bounding box center [89, 442] width 19 height 19
